Goal: Task Accomplishment & Management: Manage account settings

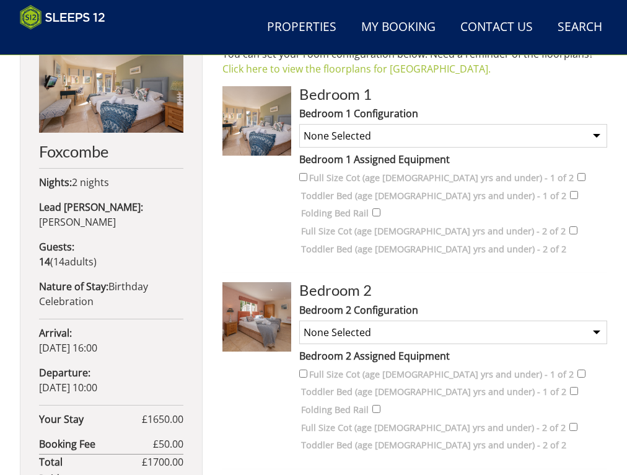
scroll to position [513, 0]
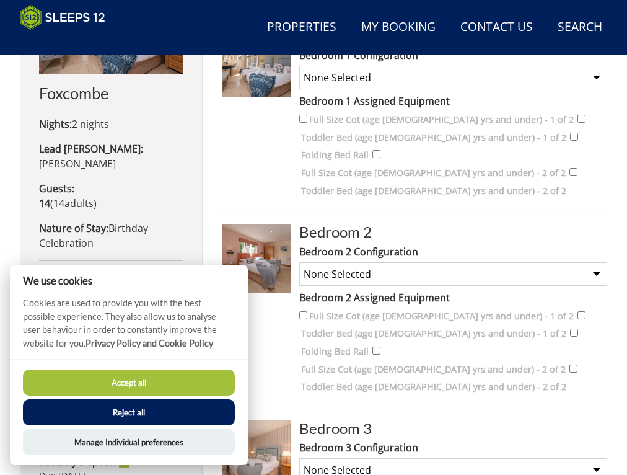
click at [146, 391] on button "Accept all" at bounding box center [129, 382] width 212 height 26
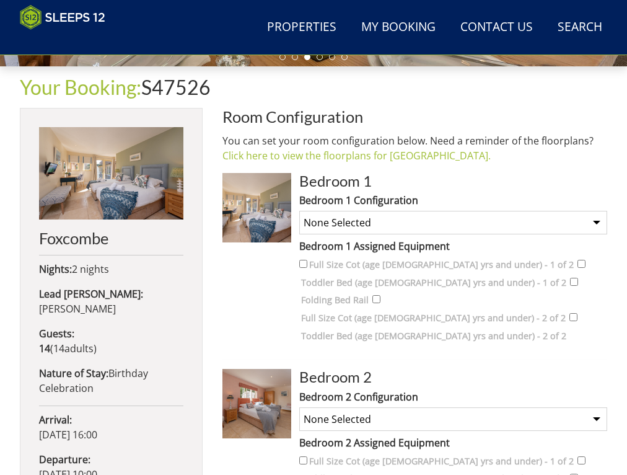
scroll to position [426, 0]
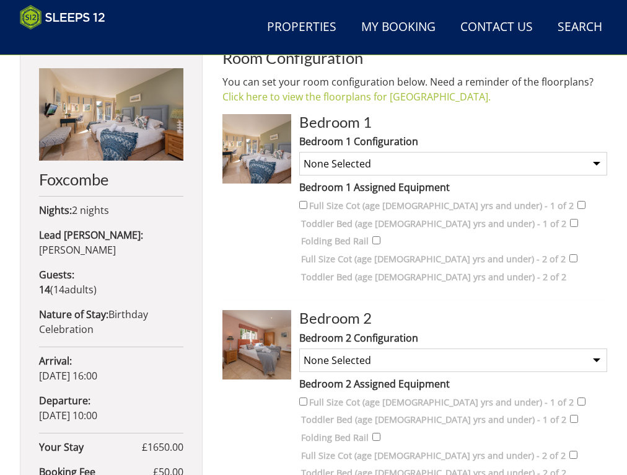
select select "431"
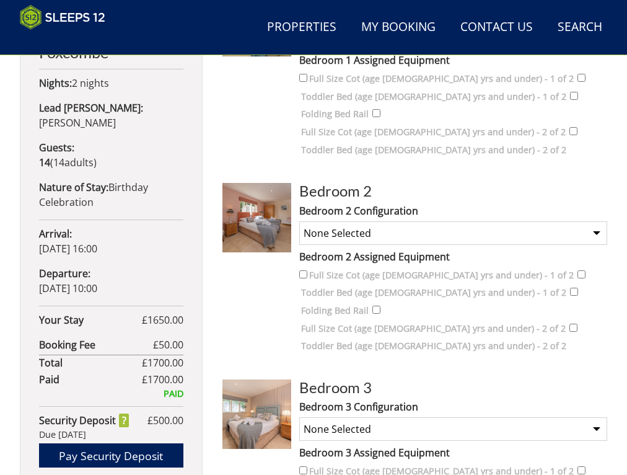
scroll to position [554, 0]
select select "433"
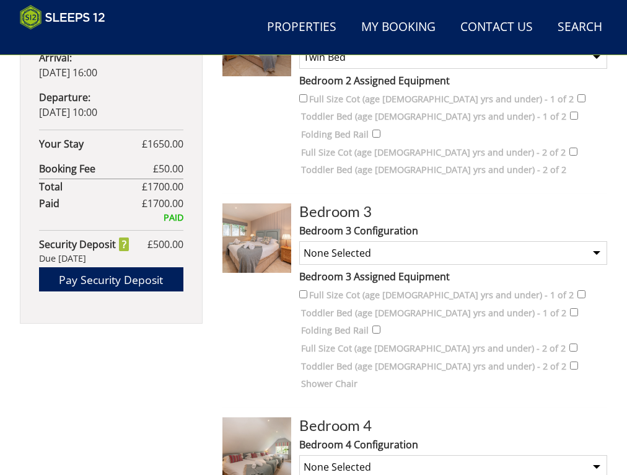
scroll to position [736, 0]
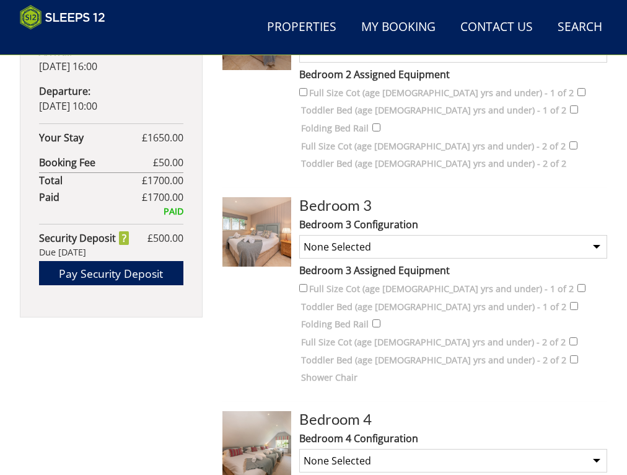
select select "435"
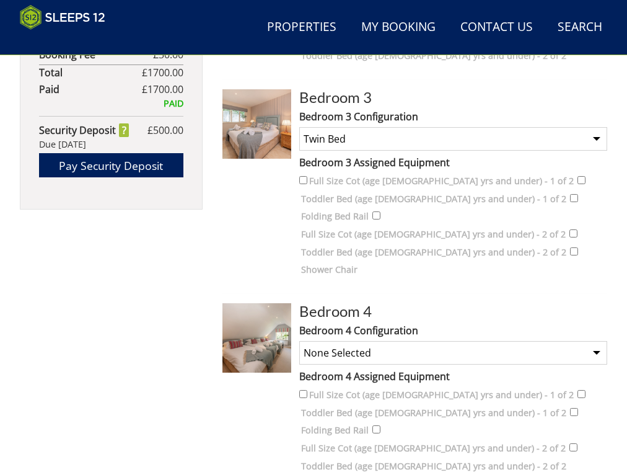
scroll to position [844, 0]
select select "438"
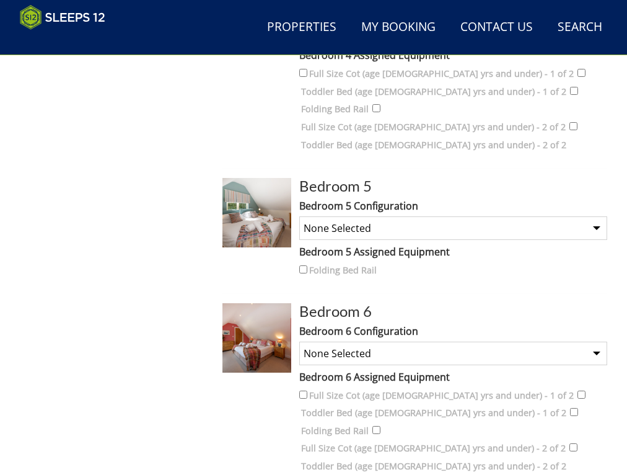
scroll to position [1164, 0]
select select "440"
select select "442"
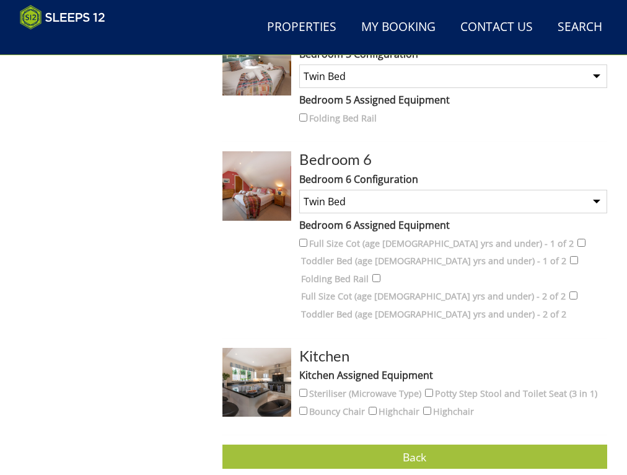
scroll to position [1331, 0]
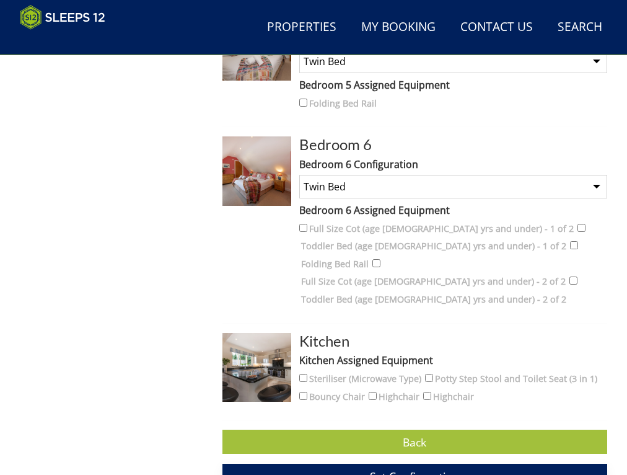
click at [428, 469] on span "Set Configuration" at bounding box center [414, 476] width 89 height 15
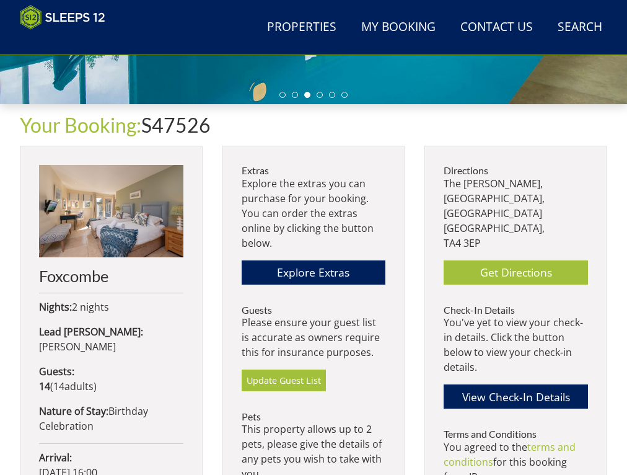
scroll to position [328, 0]
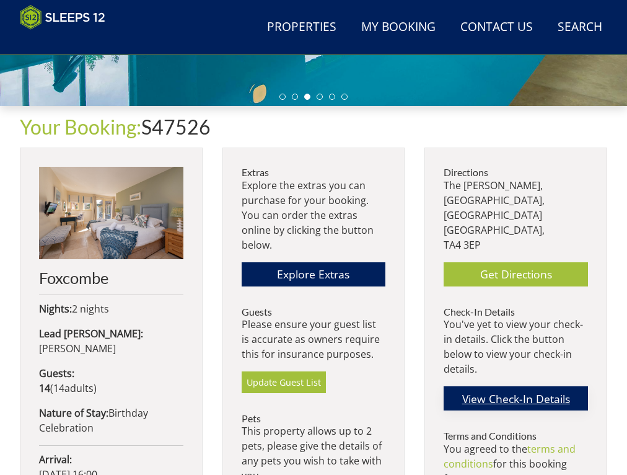
click at [503, 386] on link "View Check-In Details" at bounding box center [516, 398] width 144 height 24
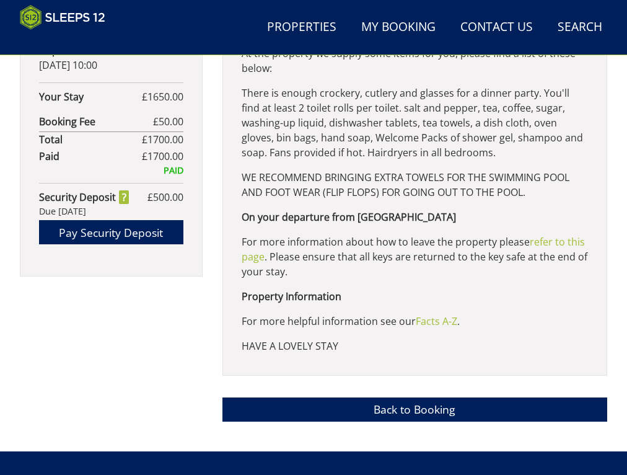
scroll to position [777, 0]
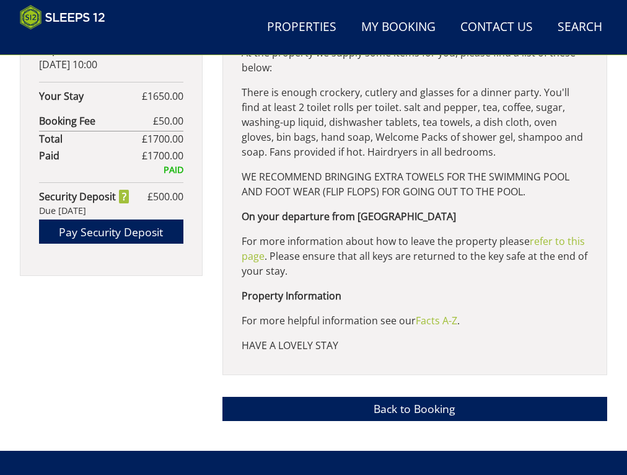
click at [508, 368] on div "ADDRESS: [STREET_ADDRESS][PERSON_NAME] Use the What Three Words Link:​ ///assur…" at bounding box center [414, 61] width 385 height 627
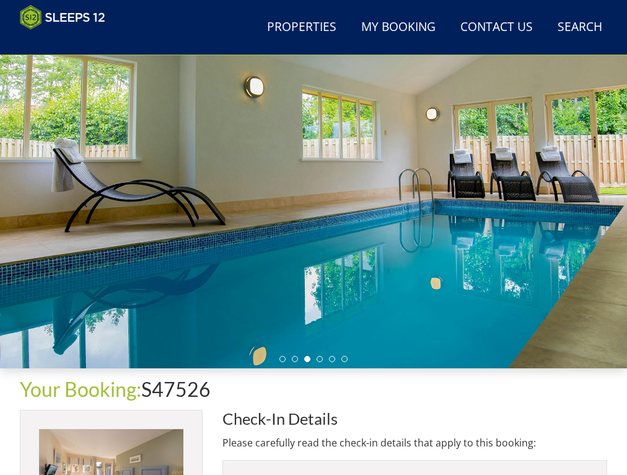
scroll to position [59, 0]
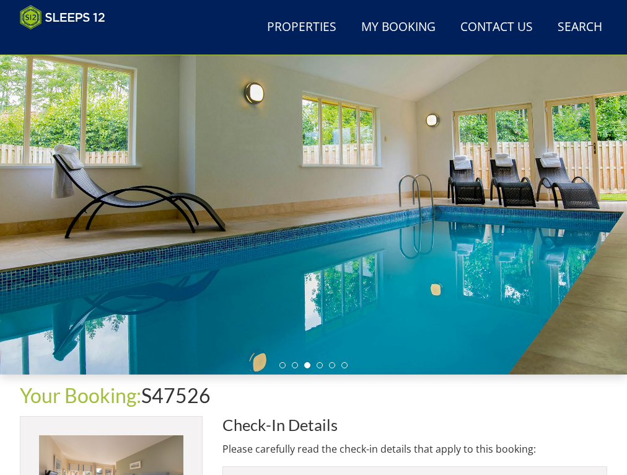
click at [609, 199] on div at bounding box center [313, 198] width 627 height 351
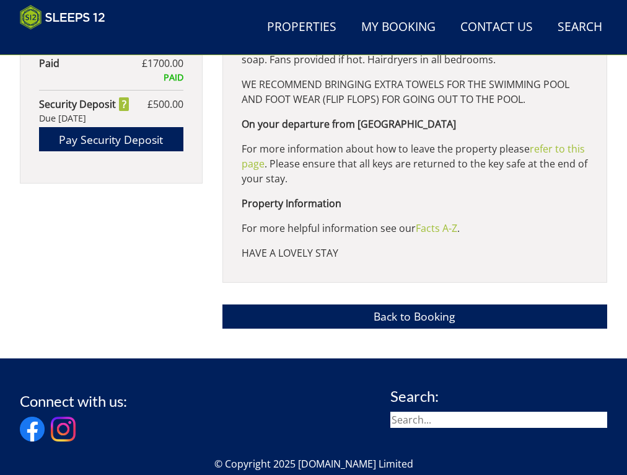
scroll to position [856, 0]
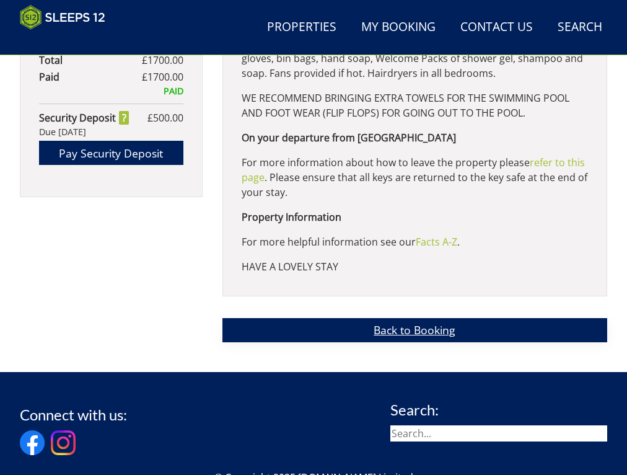
click at [389, 342] on link "Back to Booking" at bounding box center [414, 330] width 385 height 24
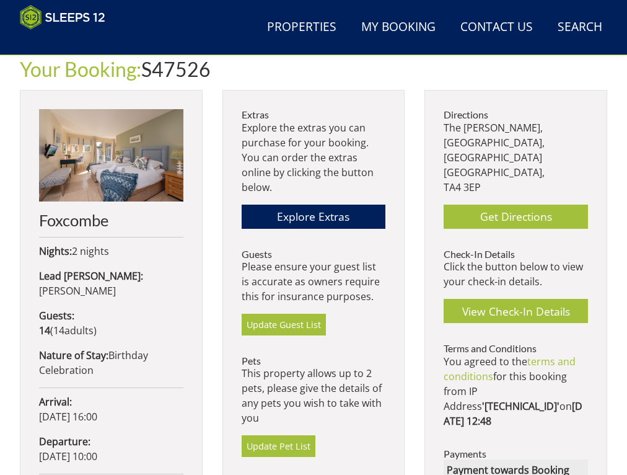
scroll to position [386, 0]
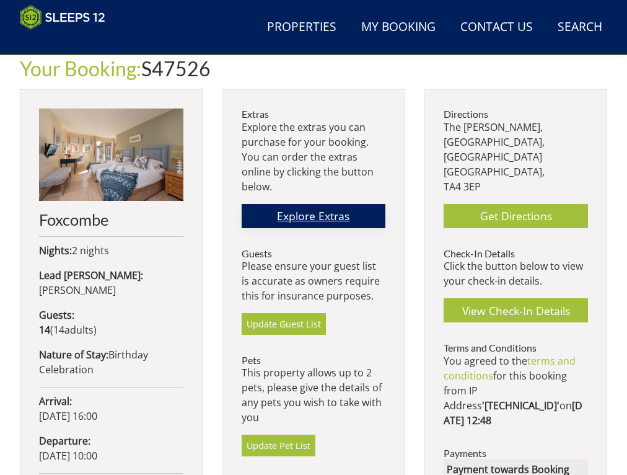
click at [331, 210] on link "Explore Extras" at bounding box center [314, 216] width 144 height 24
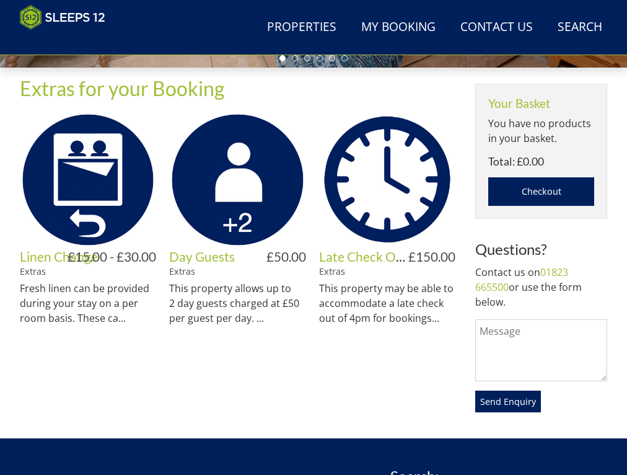
scroll to position [364, 0]
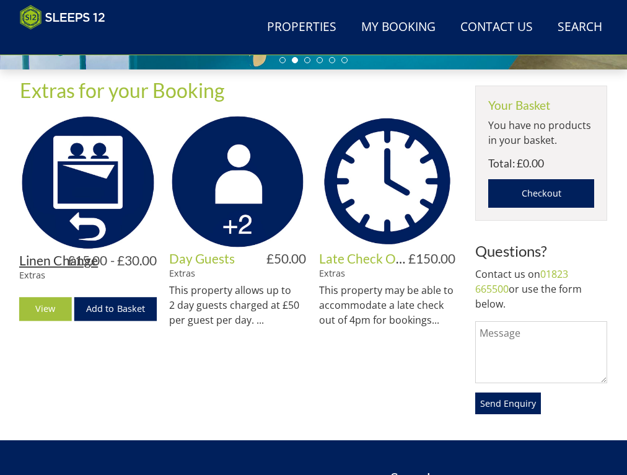
click at [59, 261] on link "Linen Change" at bounding box center [58, 259] width 79 height 15
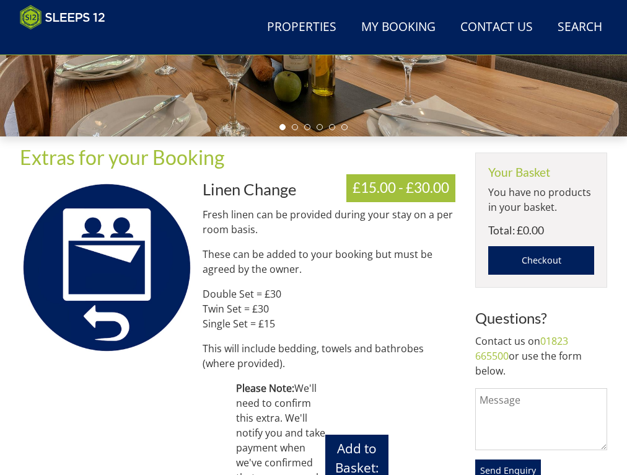
scroll to position [268, 0]
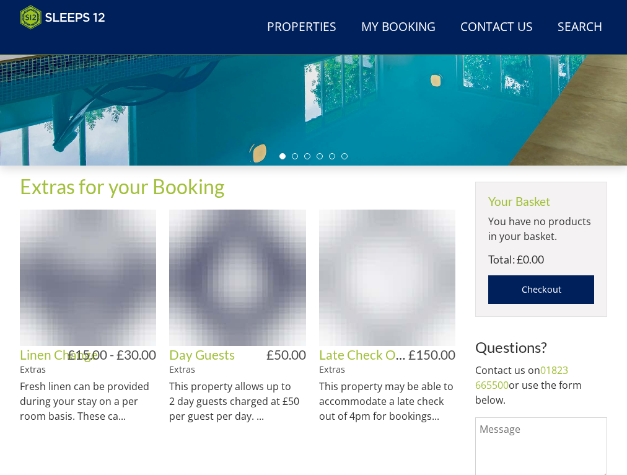
scroll to position [364, 0]
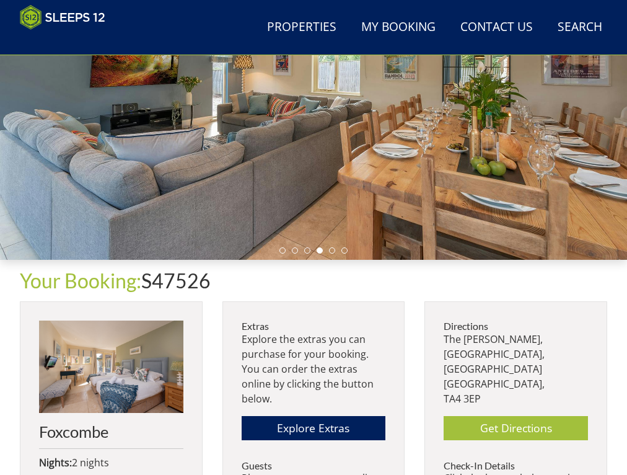
scroll to position [179, 0]
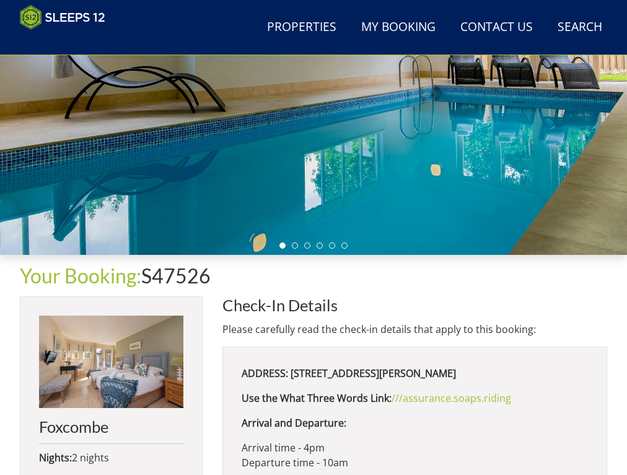
scroll to position [856, 0]
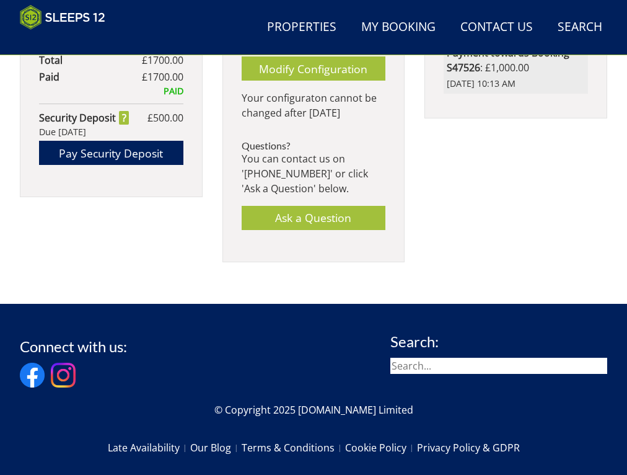
scroll to position [328, 0]
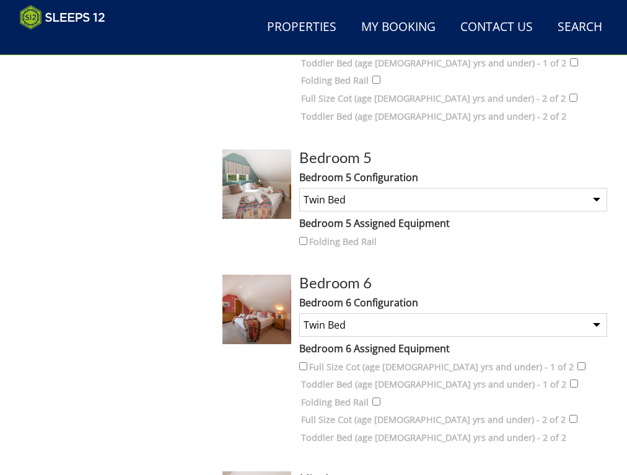
scroll to position [1170, 0]
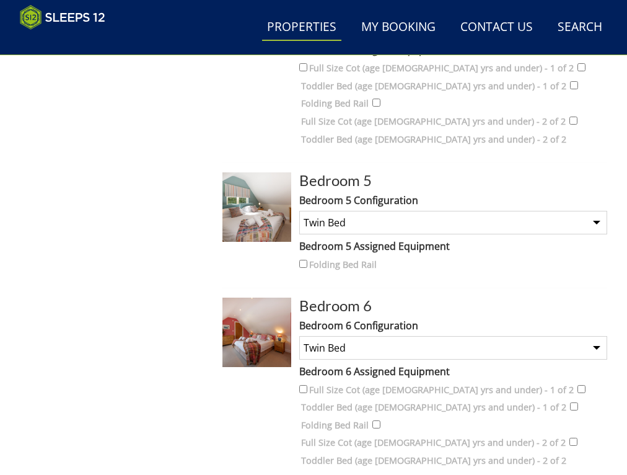
click at [316, 24] on link "Properties" at bounding box center [301, 28] width 79 height 28
